Goal: Ask a question

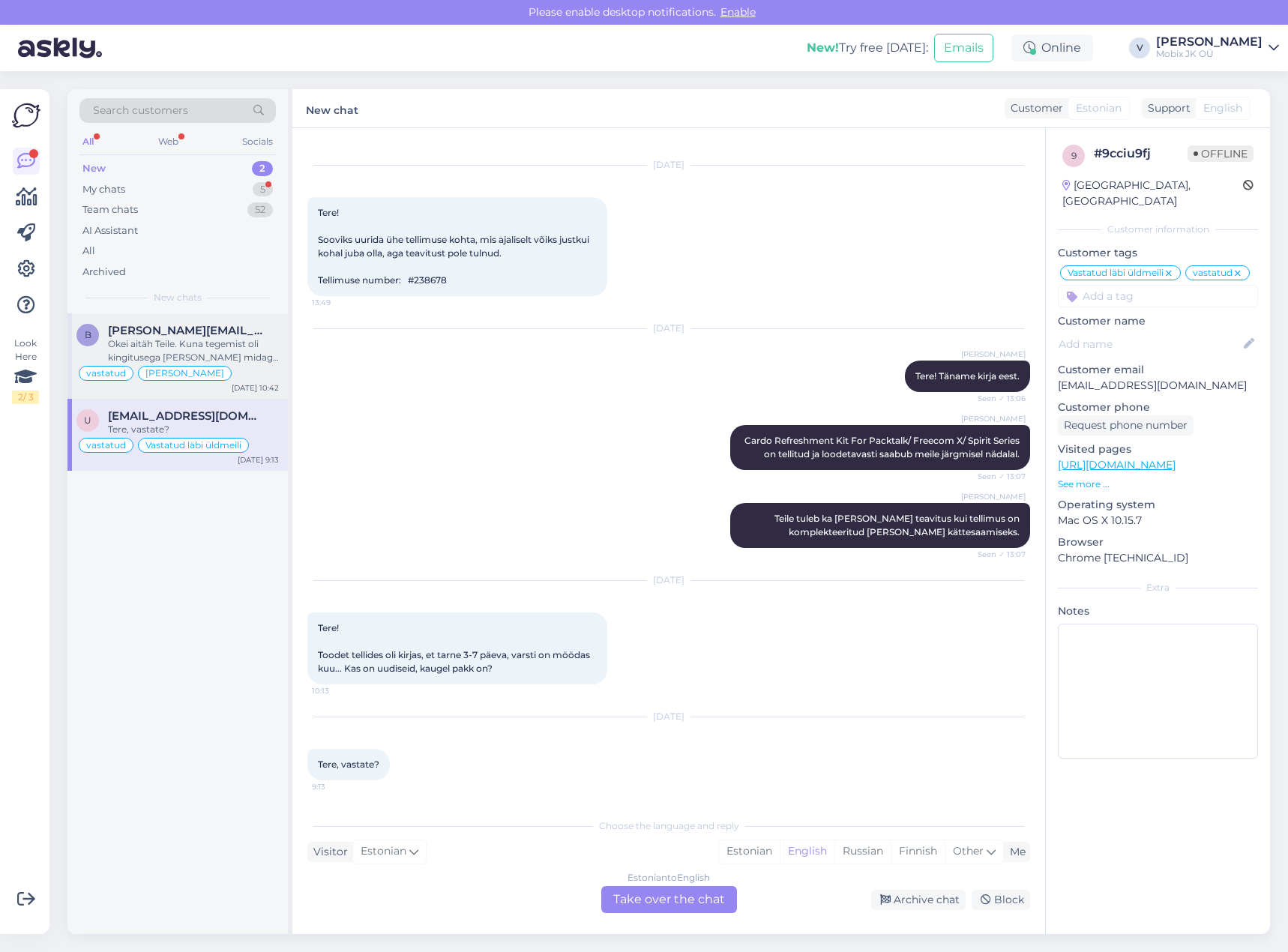
click at [249, 360] on div "Okei aitäh Teile. Kuna tegemist oli kingitusega [PERSON_NAME] midagi muud ostma…" at bounding box center [194, 350] width 171 height 27
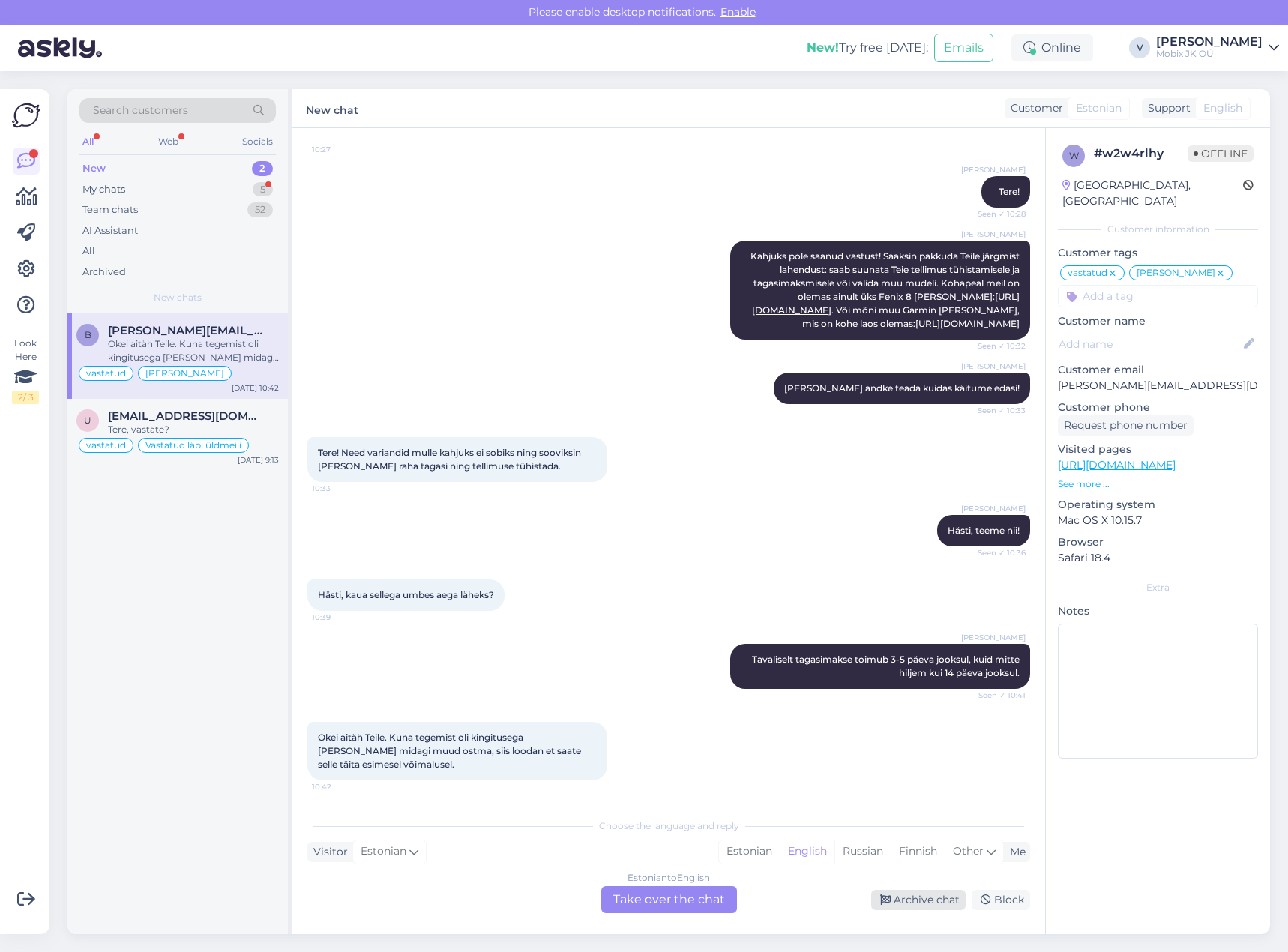
click at [903, 899] on div "Archive chat" at bounding box center [918, 899] width 95 height 20
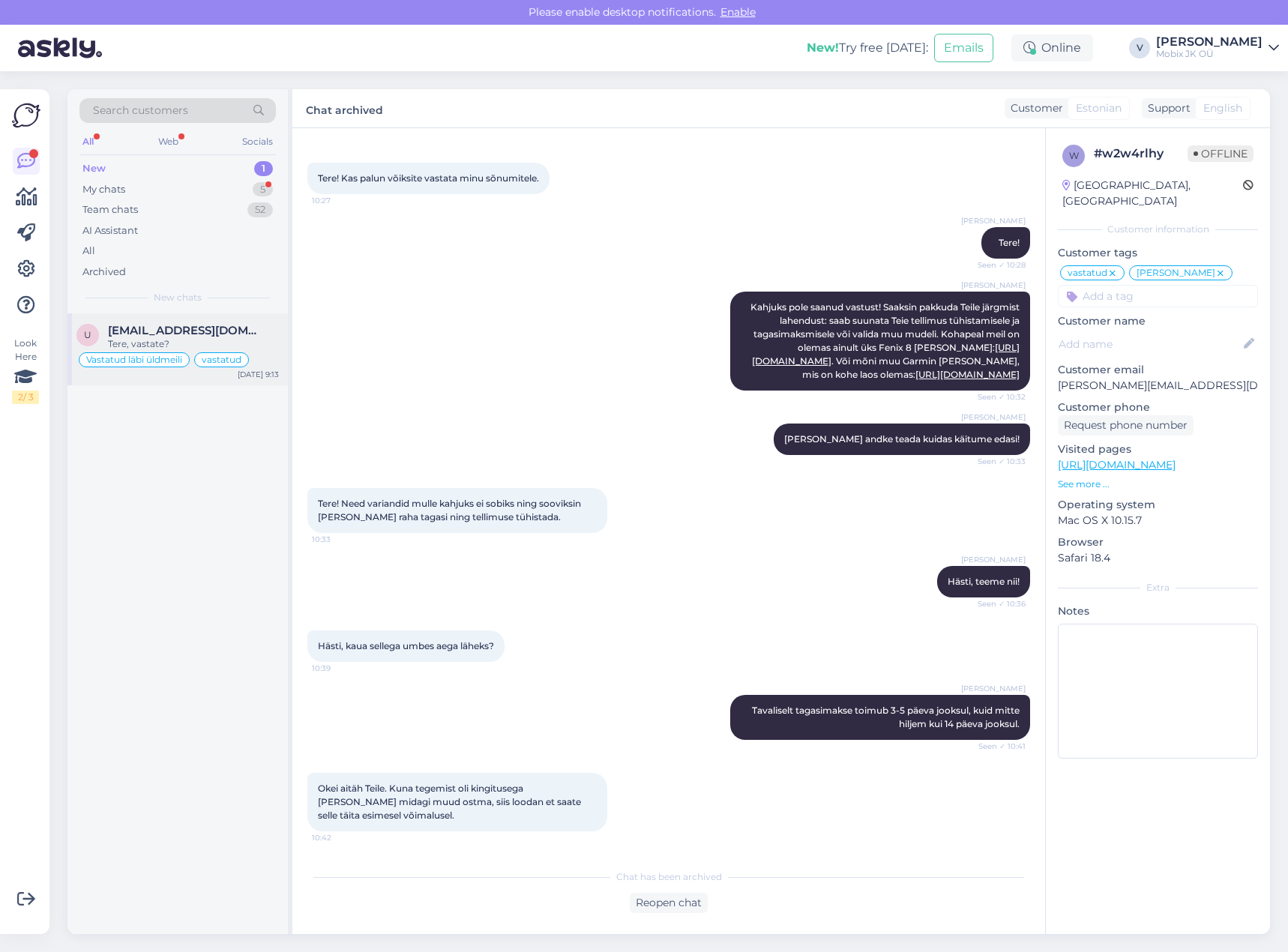
click at [196, 329] on span "[EMAIL_ADDRESS][DOMAIN_NAME]" at bounding box center [186, 331] width 156 height 14
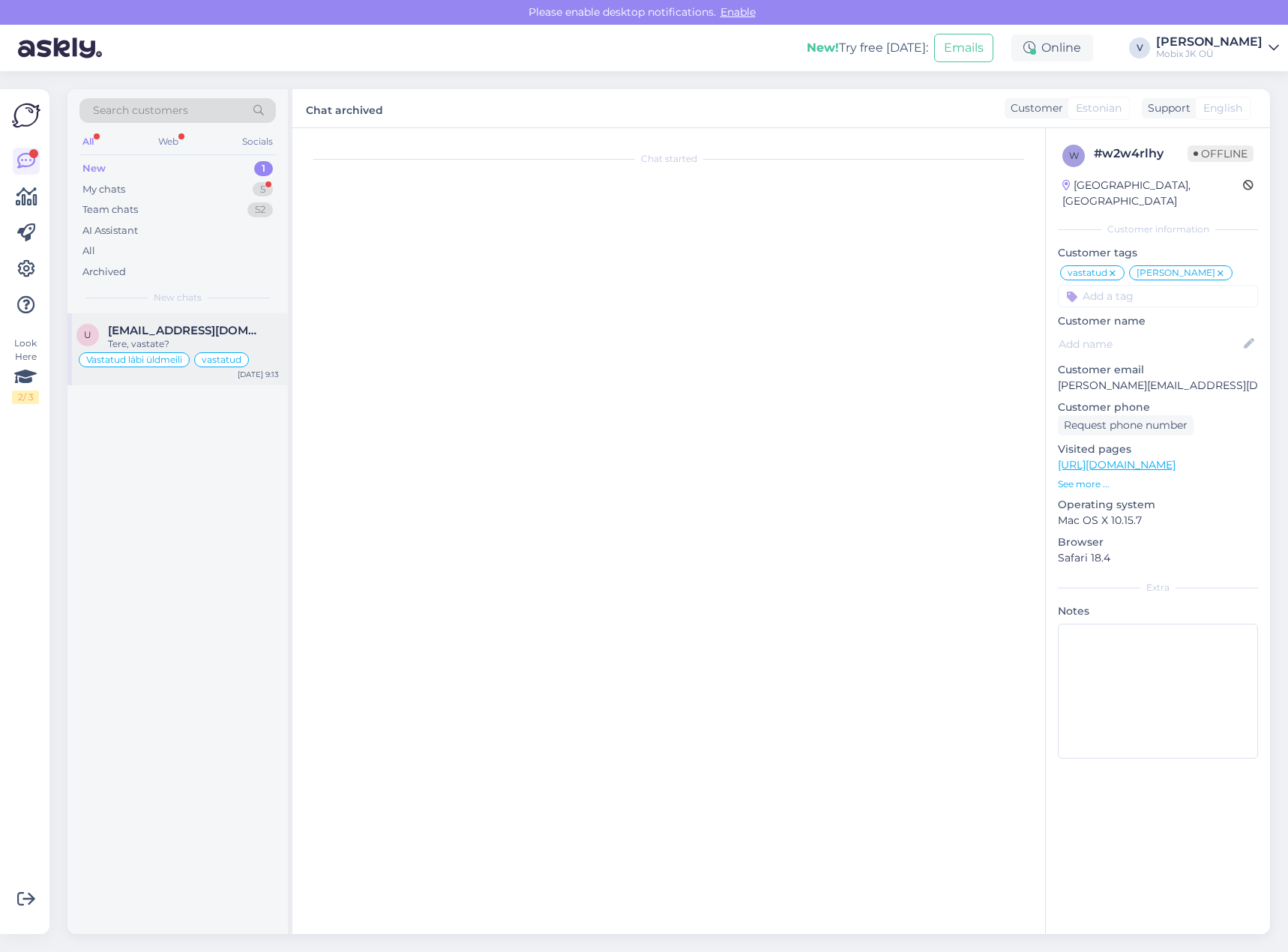
scroll to position [25, 0]
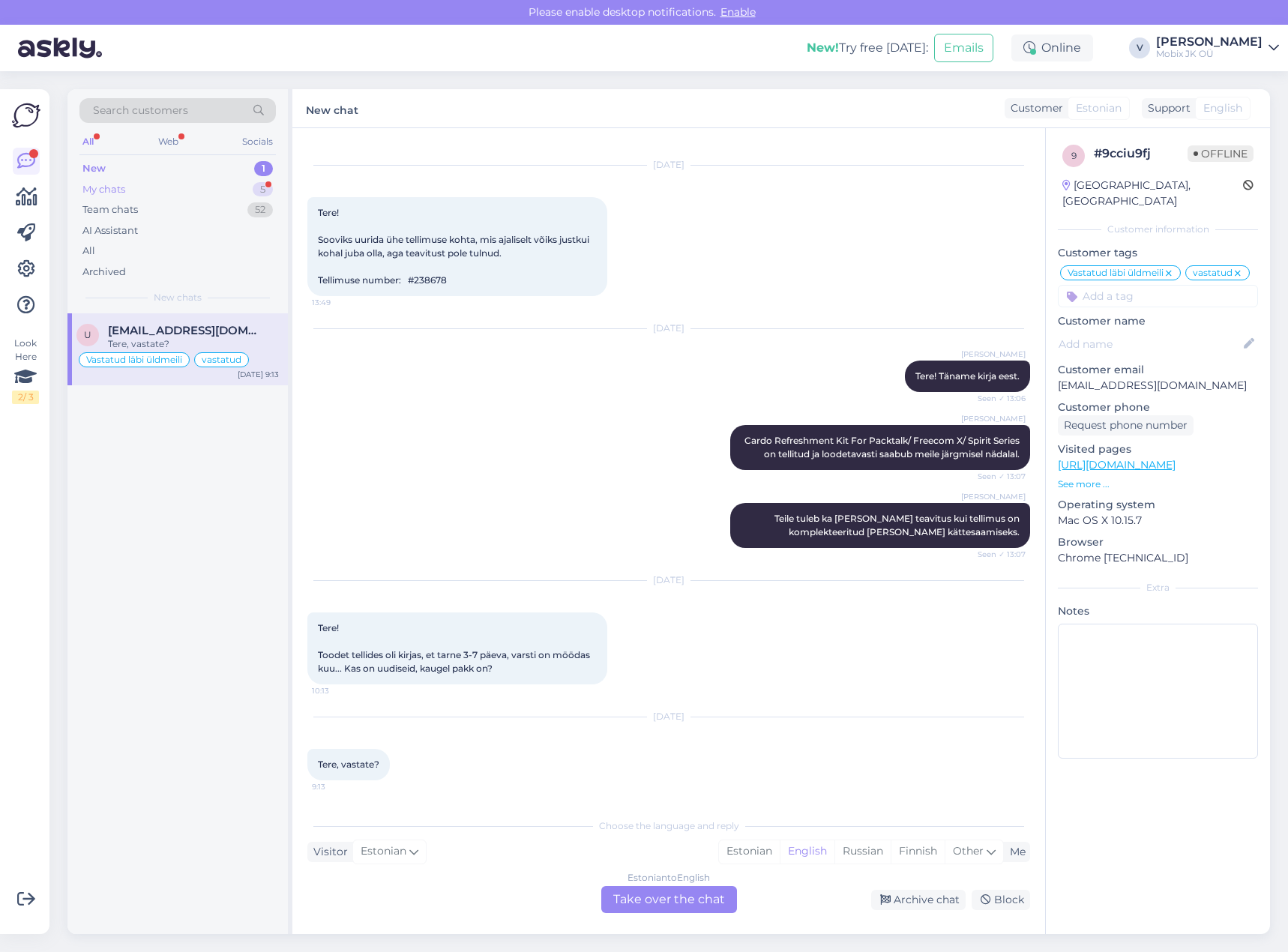
click at [248, 187] on div "My chats 5" at bounding box center [178, 190] width 196 height 21
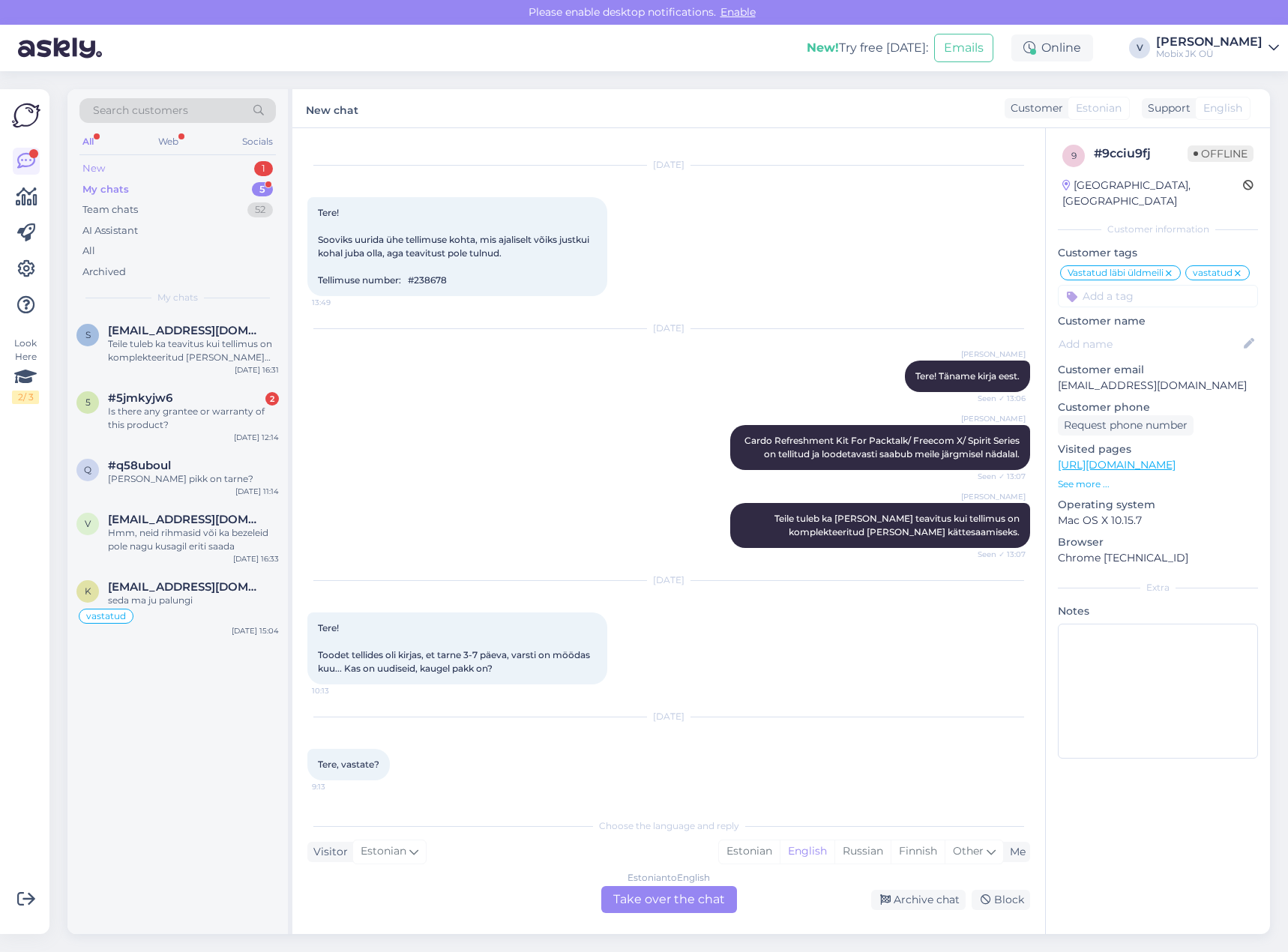
click at [237, 164] on div "New 1" at bounding box center [178, 169] width 196 height 21
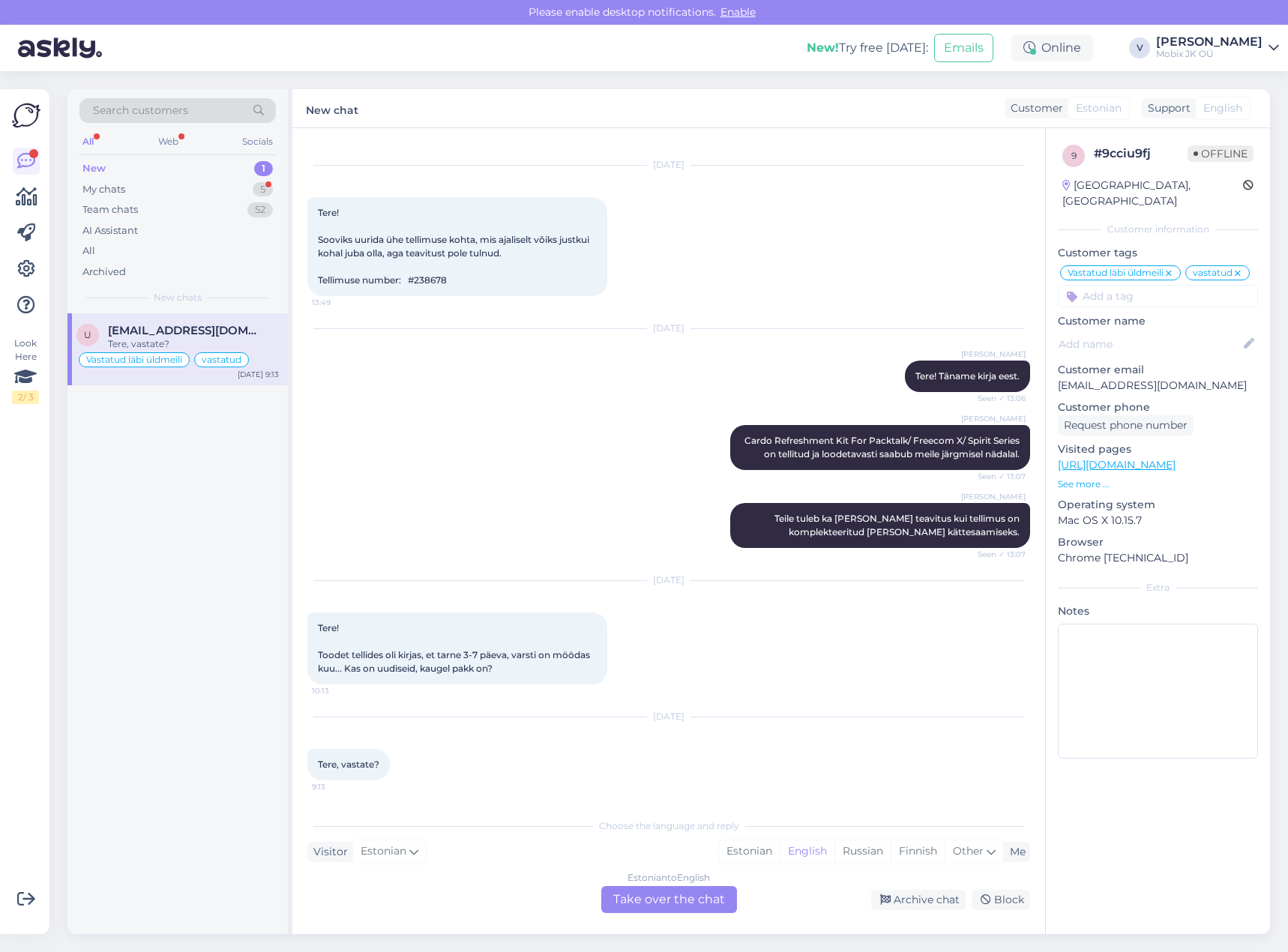
click at [215, 165] on div "New 1" at bounding box center [178, 169] width 196 height 21
click at [246, 184] on div "My chats 5" at bounding box center [178, 190] width 196 height 21
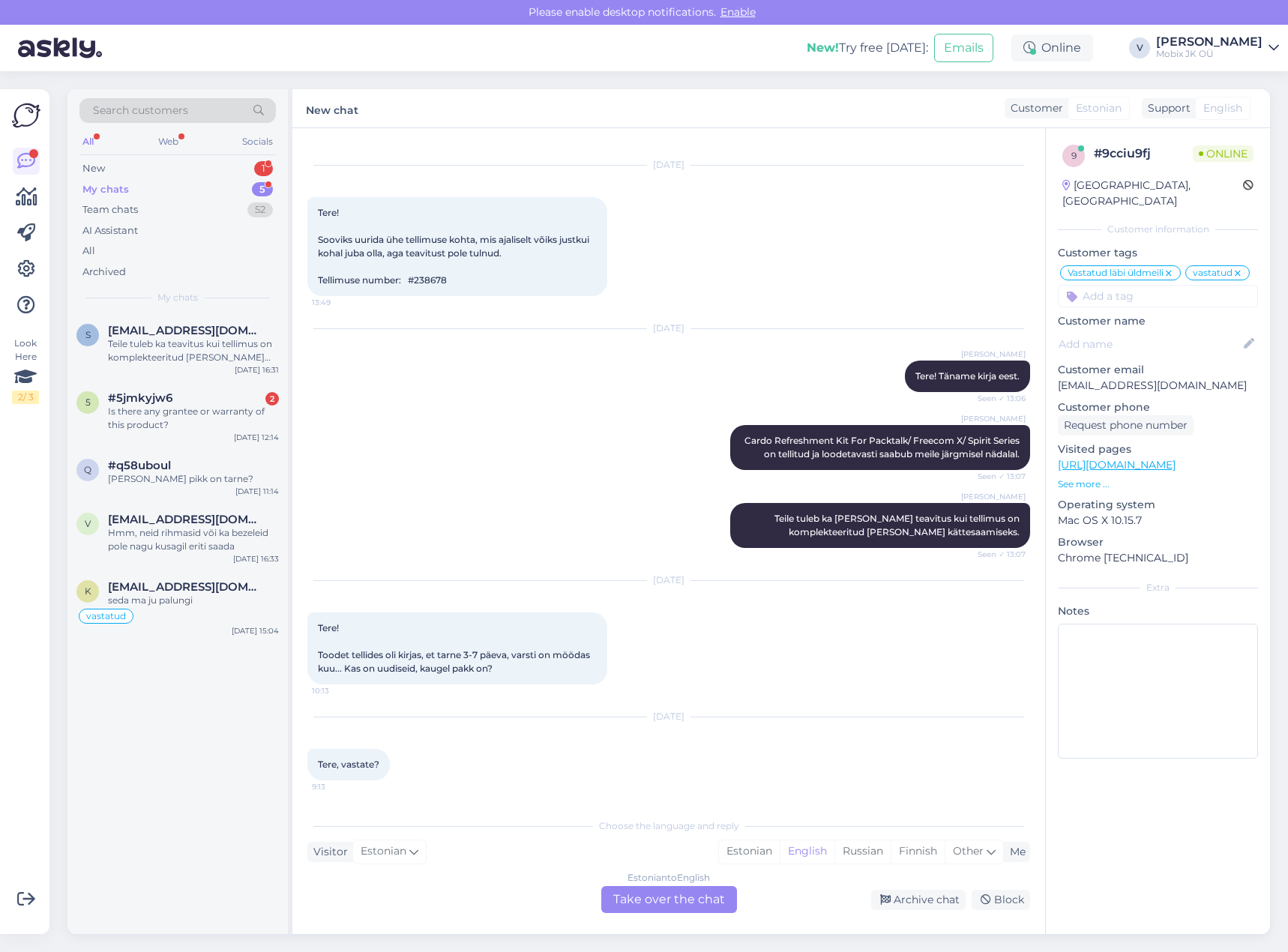
scroll to position [121, 0]
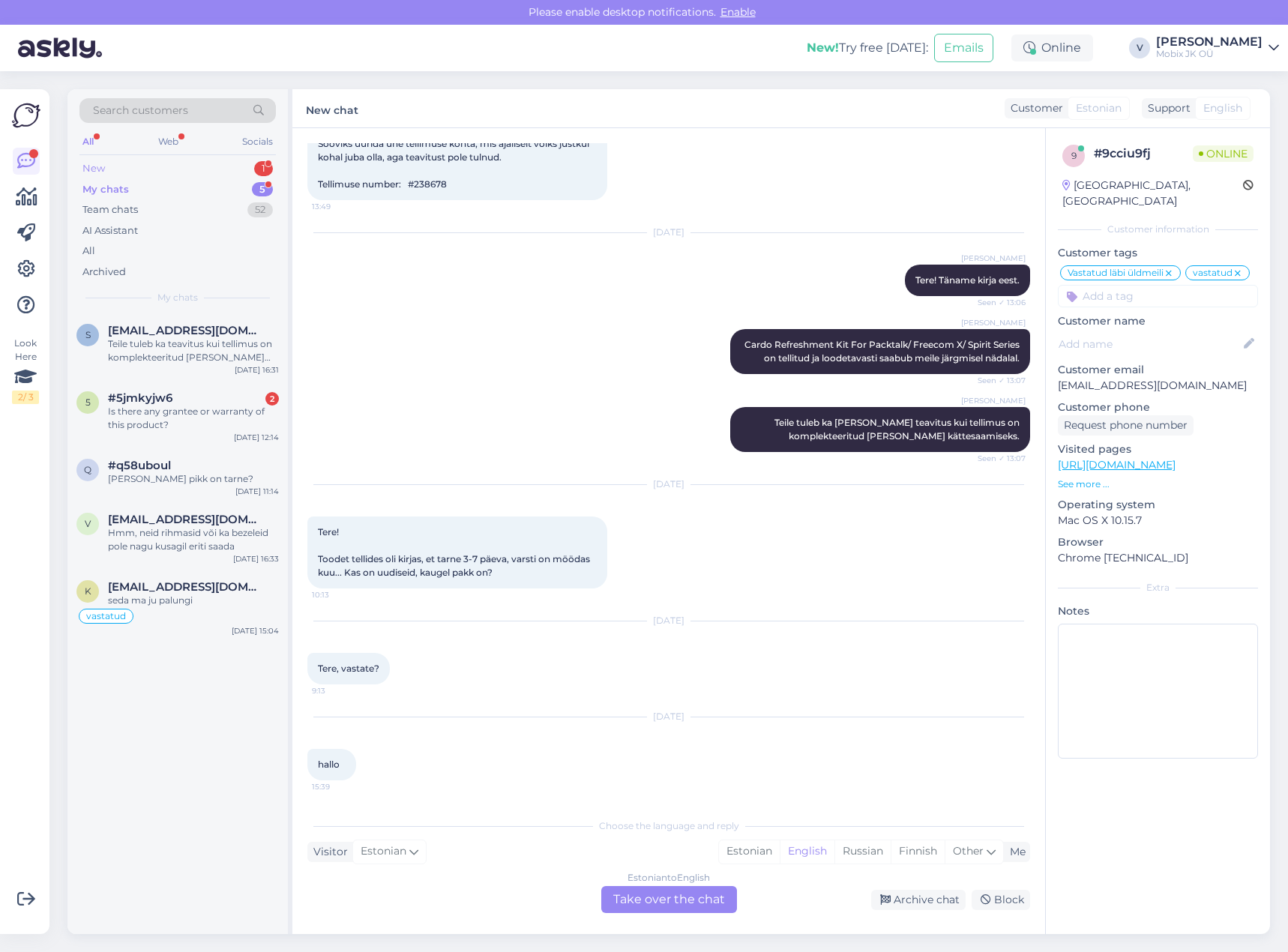
click at [227, 164] on div "New 1" at bounding box center [178, 169] width 196 height 21
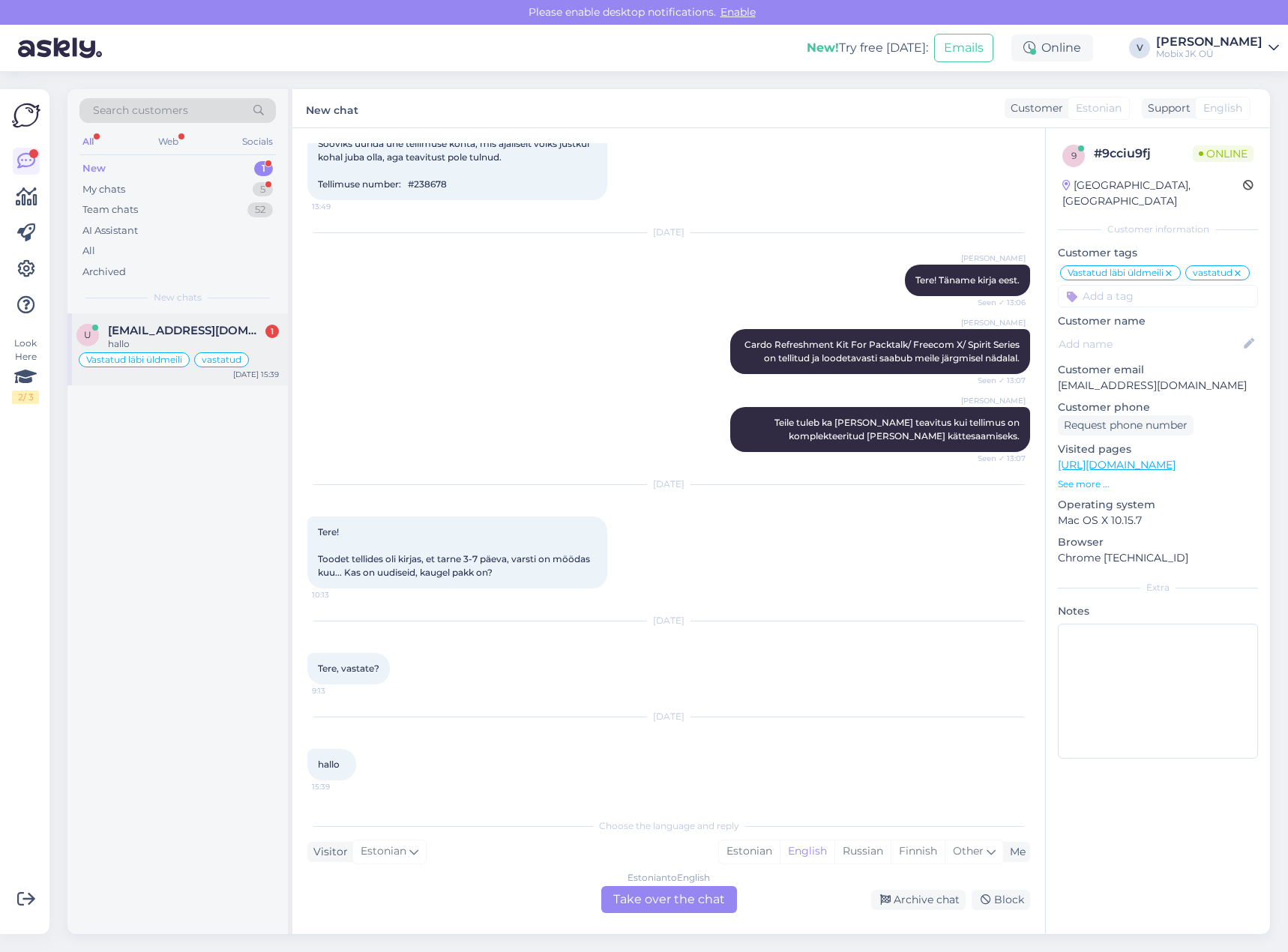
click at [204, 326] on span "[EMAIL_ADDRESS][DOMAIN_NAME]" at bounding box center [186, 331] width 156 height 14
click at [736, 846] on div "Estonian" at bounding box center [750, 852] width 61 height 23
click at [711, 890] on div "Estonian to Estonian Take over the chat" at bounding box center [669, 899] width 136 height 27
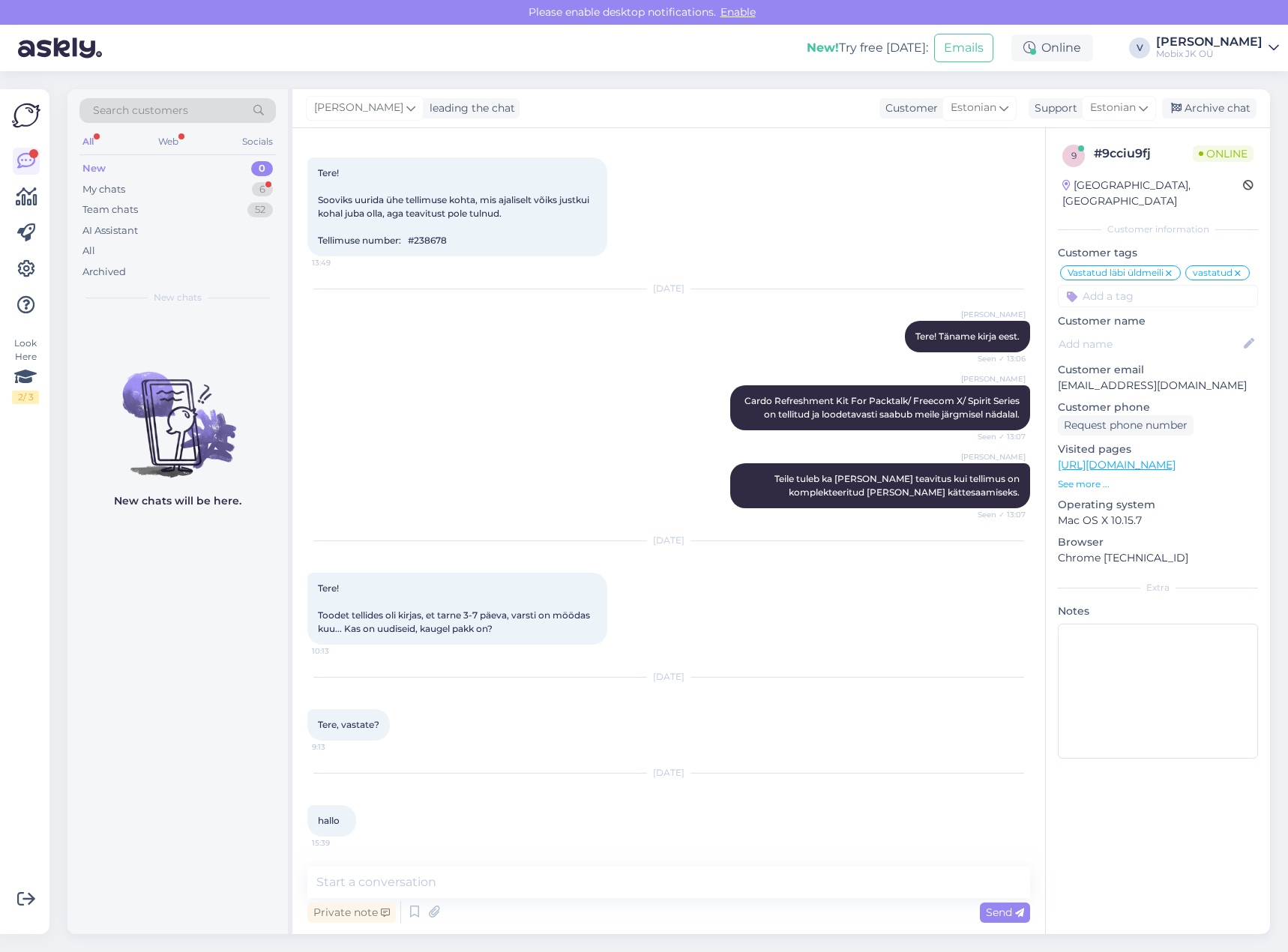
click at [711, 890] on textarea at bounding box center [668, 882] width 723 height 32
type textarea "Tere!"
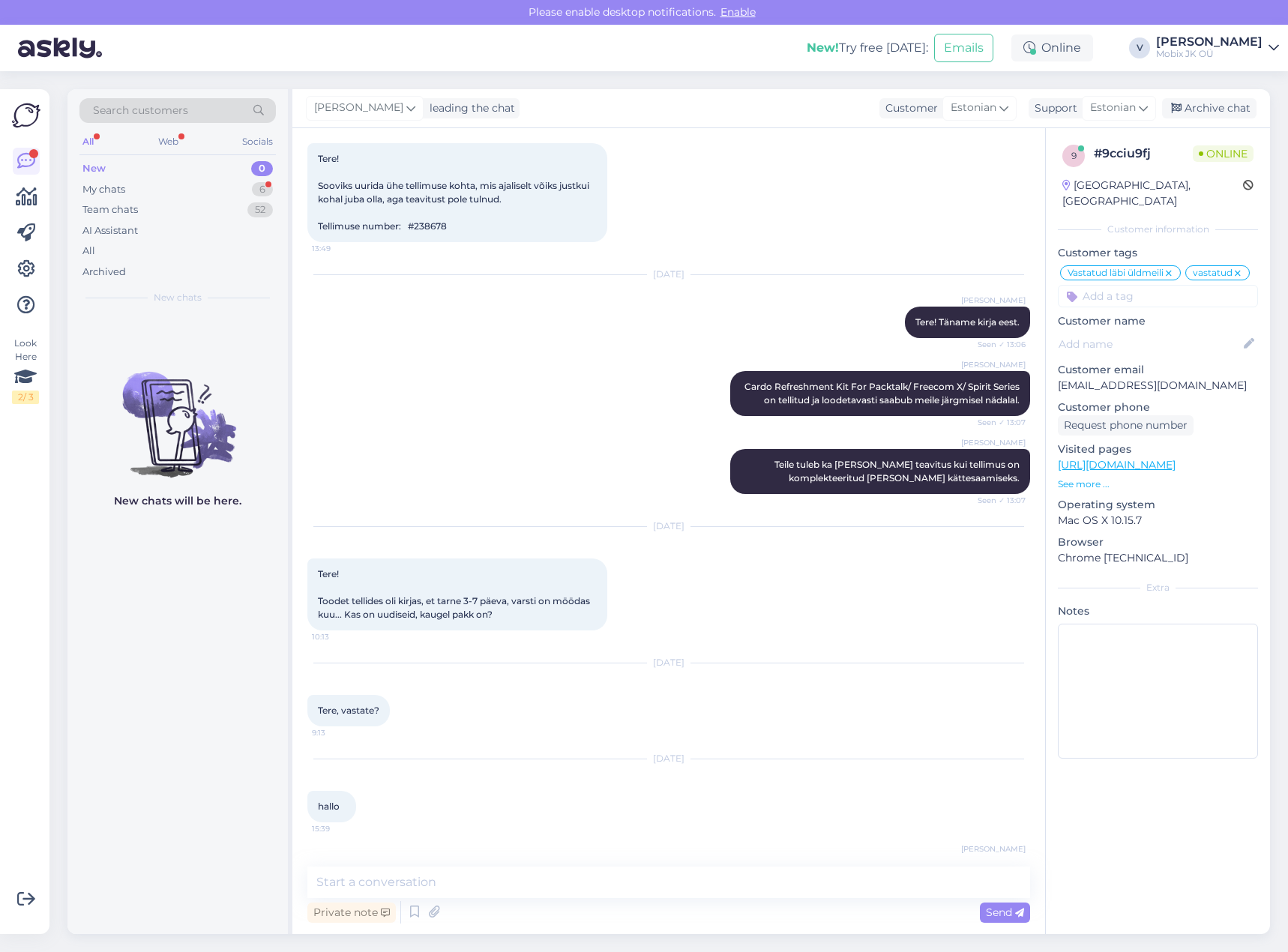
scroll to position [55, 0]
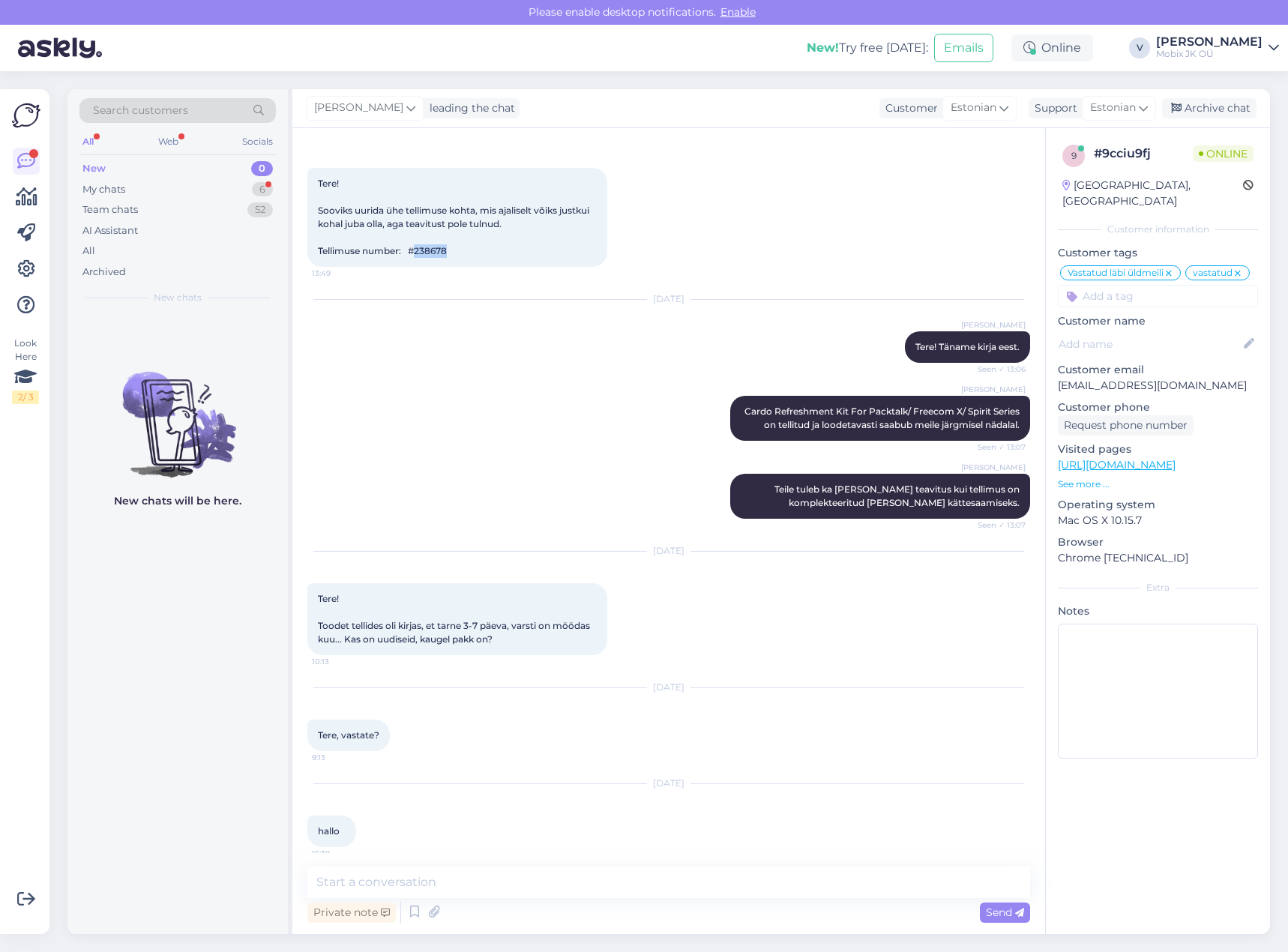
drag, startPoint x: 420, startPoint y: 255, endPoint x: 474, endPoint y: 254, distance: 54.0
click at [474, 254] on div "Tere! Sooviks uurida ühe tellimuse kohta, mis ajaliselt võiks justkui kohal jub…" at bounding box center [457, 217] width 300 height 99
copy span "238678"
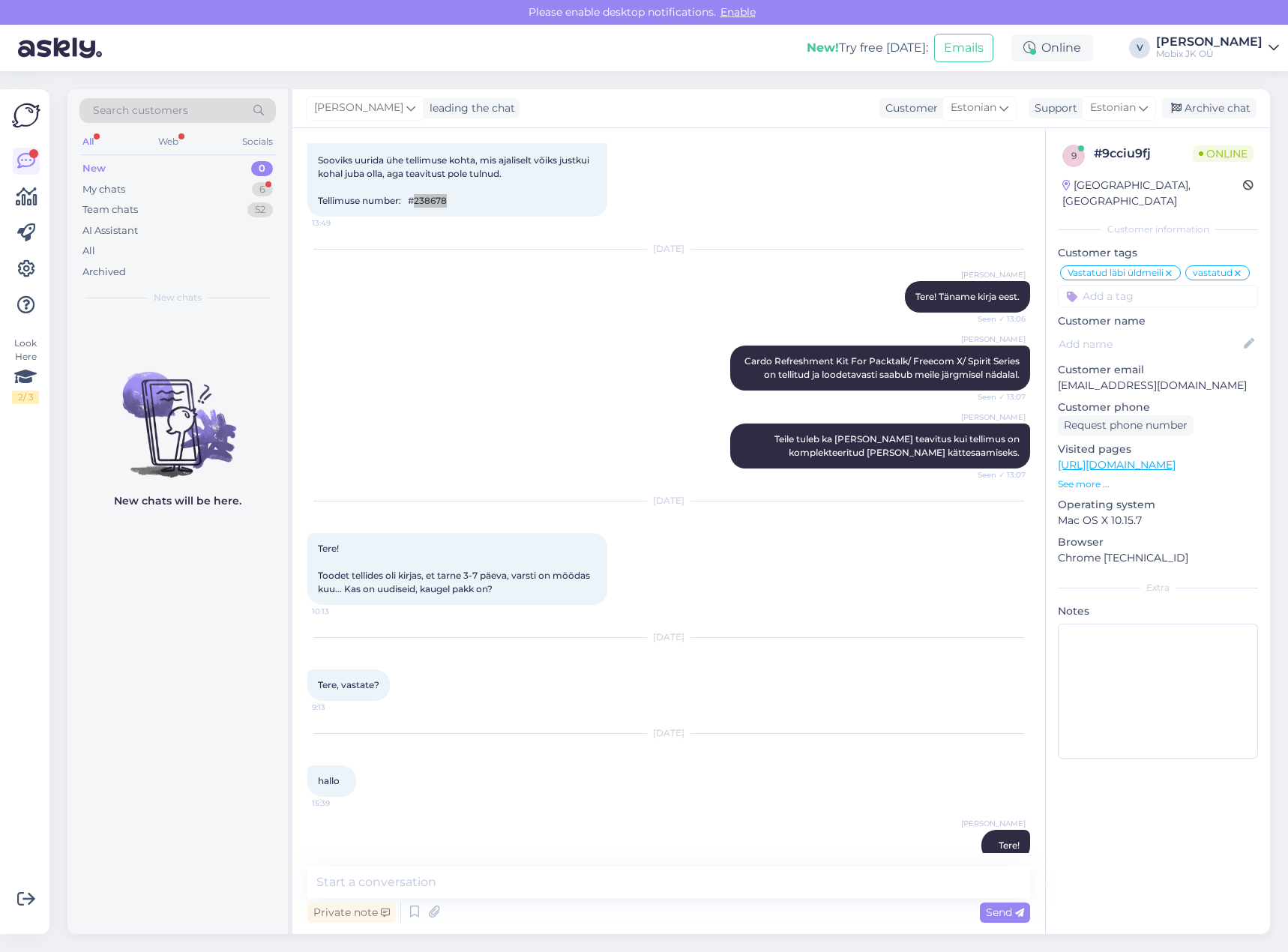
scroll to position [129, 0]
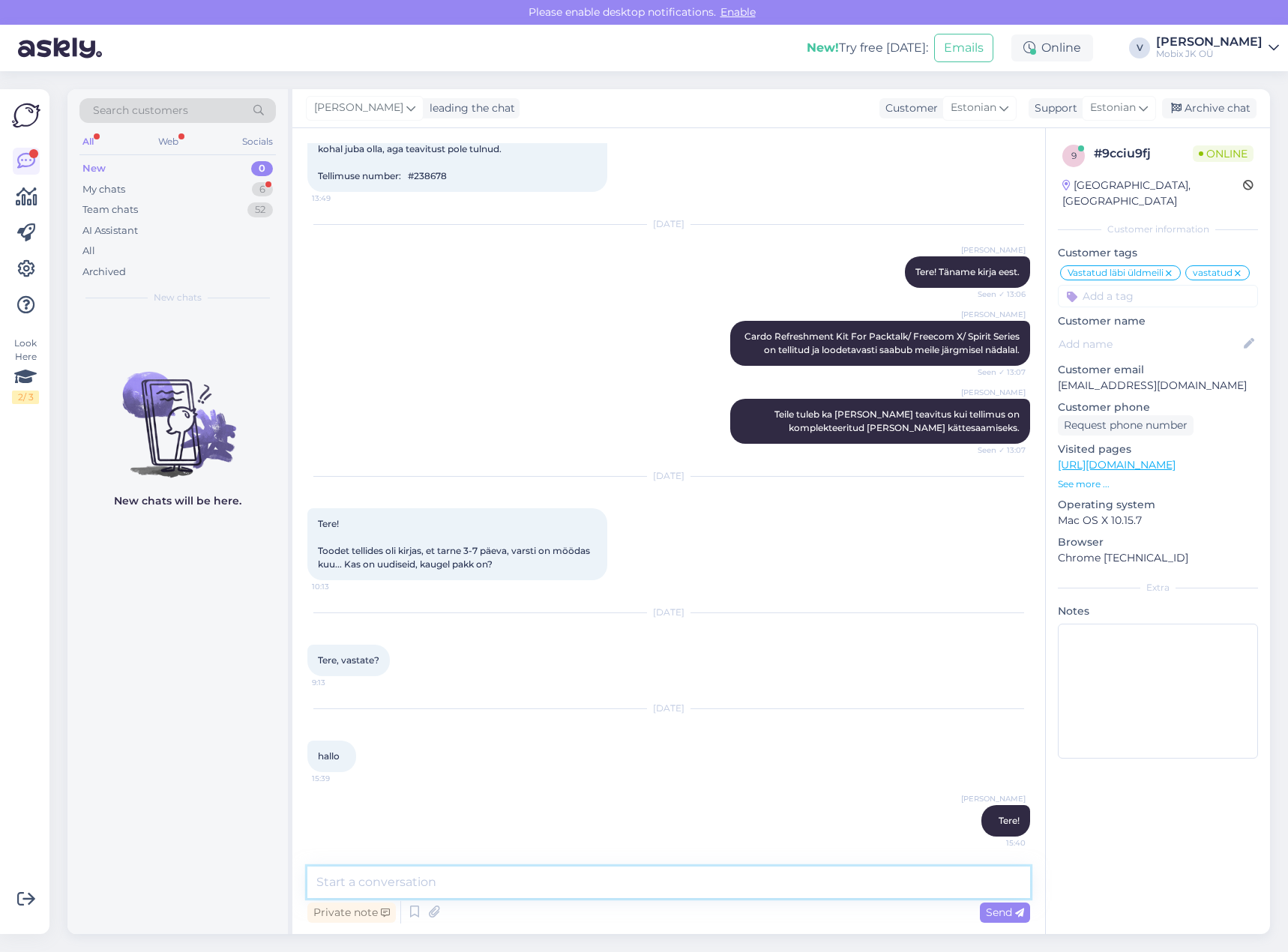
click at [726, 885] on textarea at bounding box center [668, 882] width 723 height 32
type textarea "Ei ole saanud veel hankijalt infot mis päeval täpselt saabub [PERSON_NAME], aga…"
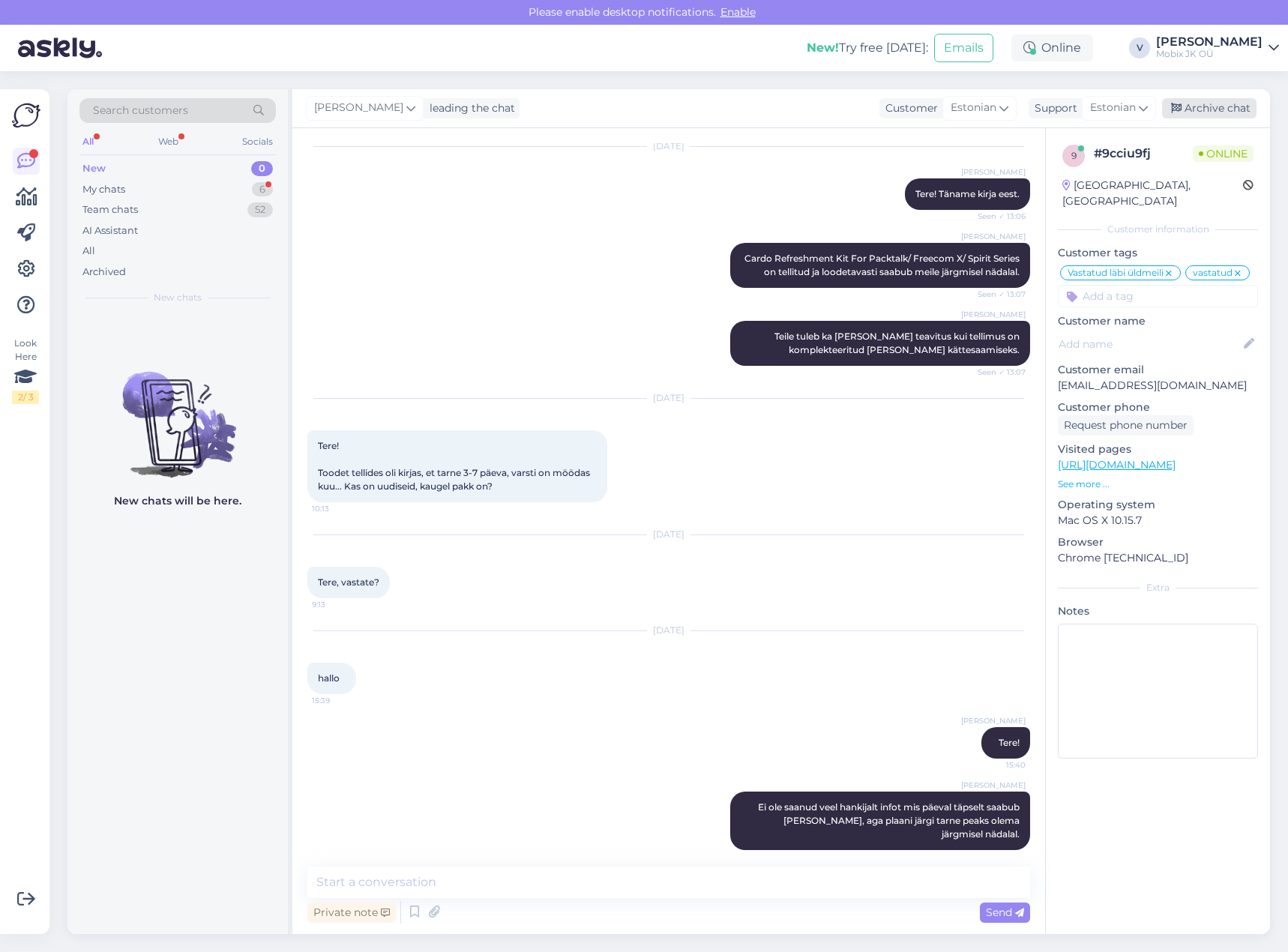
click at [1170, 114] on div "Archive chat" at bounding box center [1210, 108] width 95 height 20
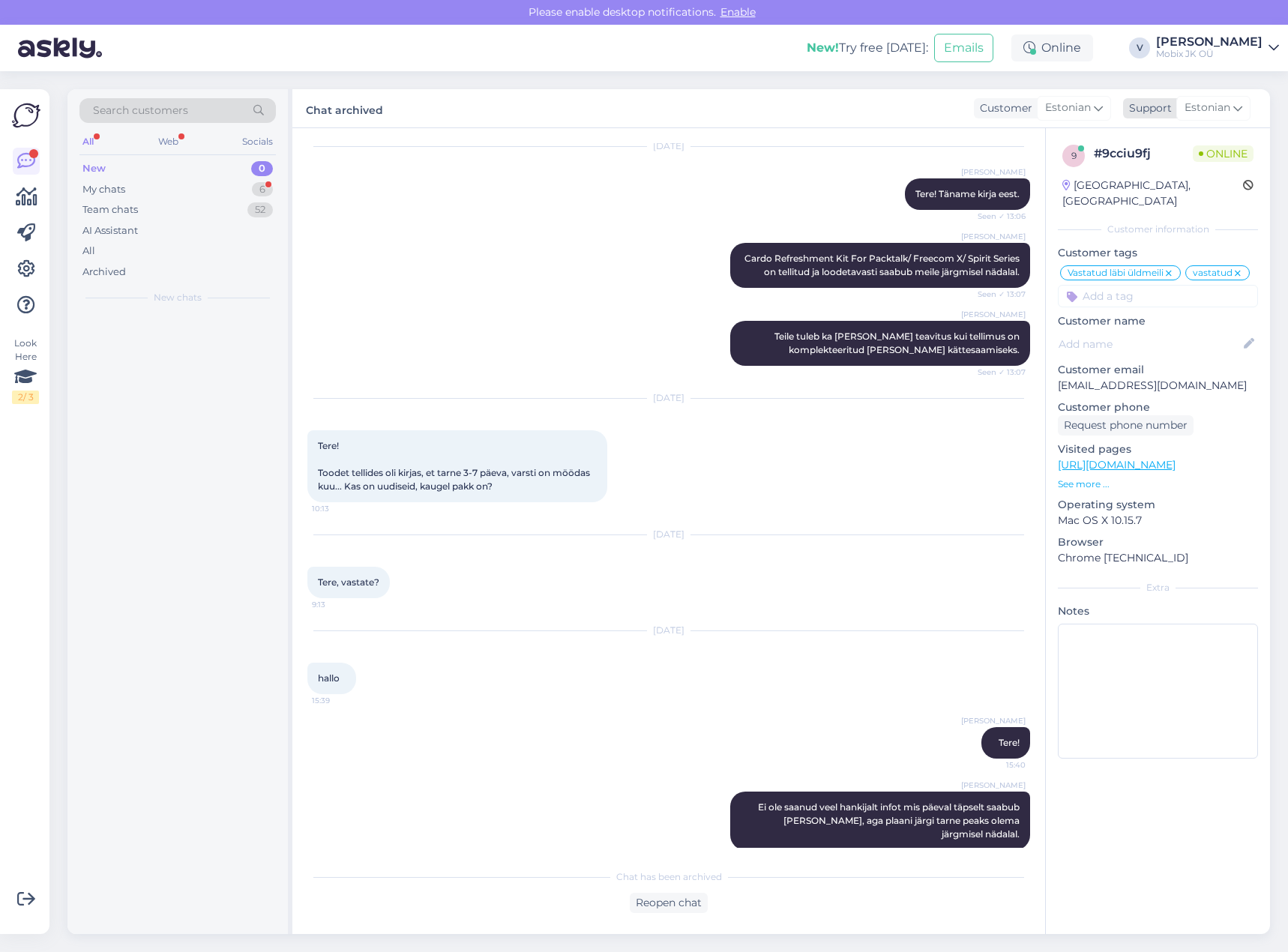
scroll to position [213, 0]
